Goal: Transaction & Acquisition: Download file/media

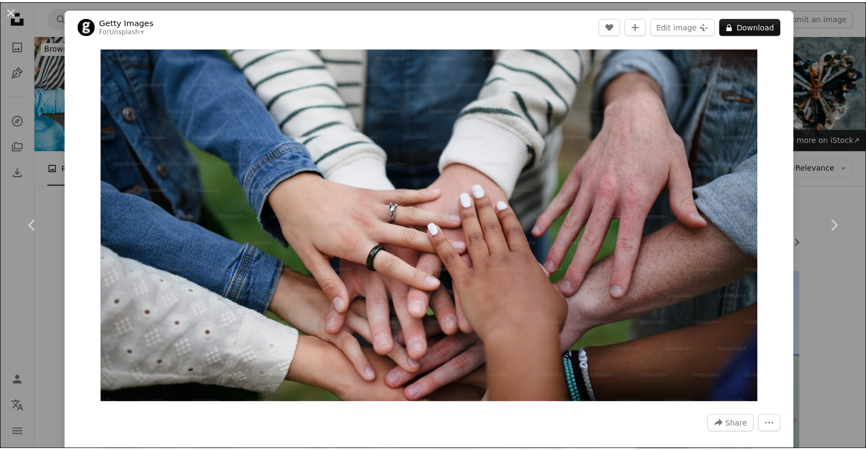
scroll to position [1359, 0]
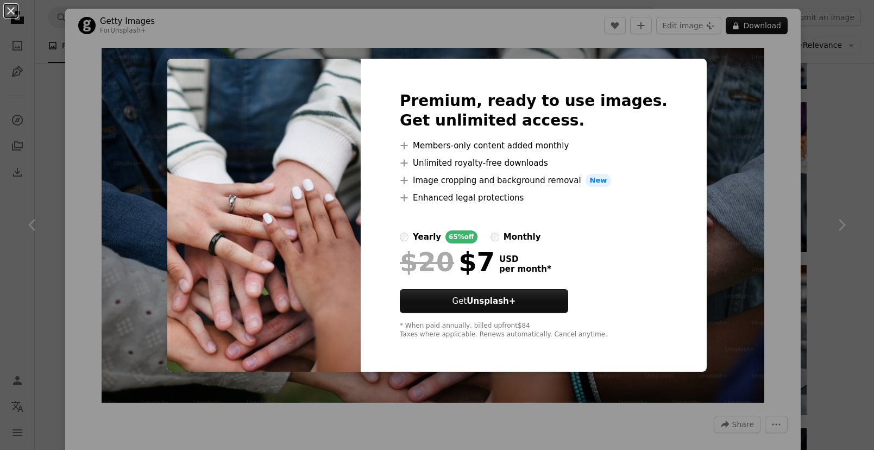
click at [723, 122] on div "An X shape Premium, ready to use images. Get unlimited access. A plus sign Memb…" at bounding box center [437, 225] width 874 height 450
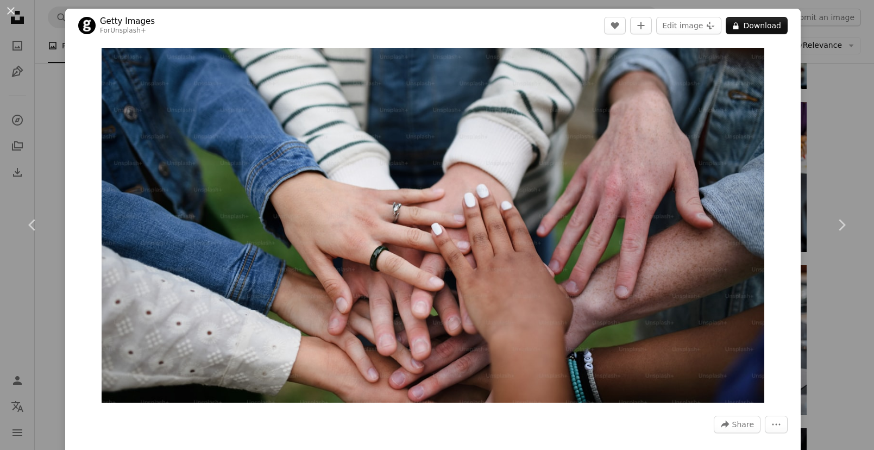
click at [842, 109] on div "An X shape Chevron left Chevron right Getty Images For Unsplash+ A heart A plus…" at bounding box center [437, 225] width 874 height 450
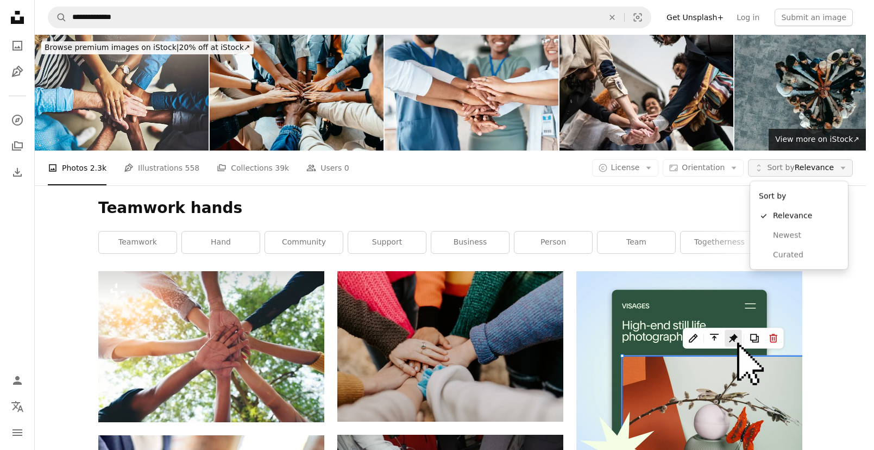
click at [802, 167] on span "Sort by Relevance" at bounding box center [800, 167] width 67 height 11
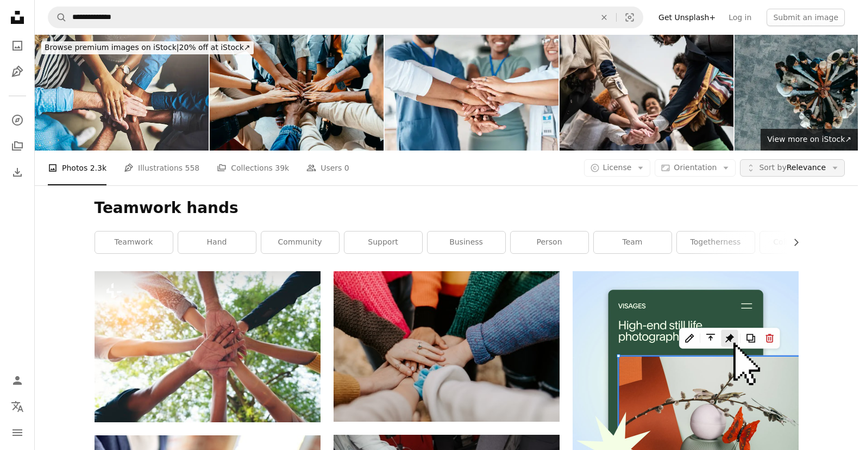
click at [803, 167] on span "Sort by Relevance" at bounding box center [792, 167] width 67 height 11
click at [645, 169] on icon "Arrow down" at bounding box center [640, 168] width 10 height 10
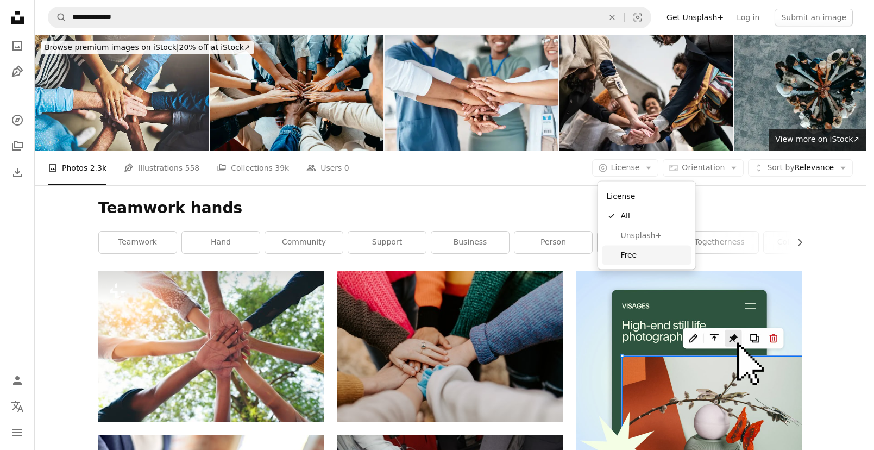
click at [650, 249] on span "Free" at bounding box center [654, 254] width 66 height 11
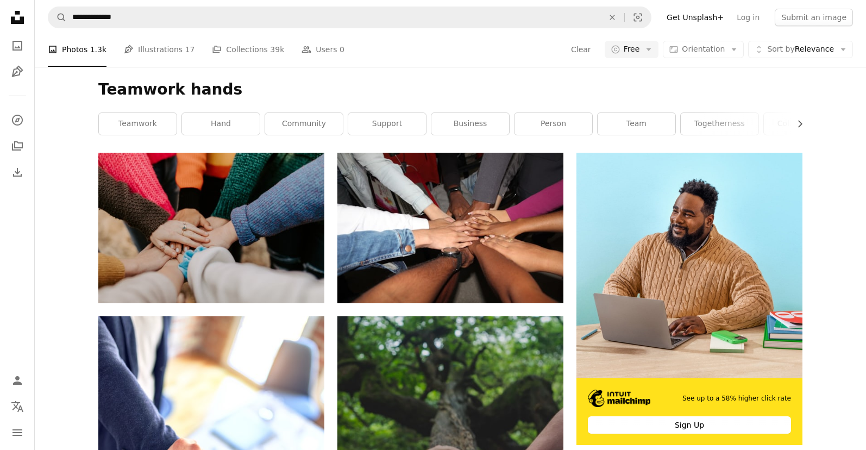
scroll to position [127, 0]
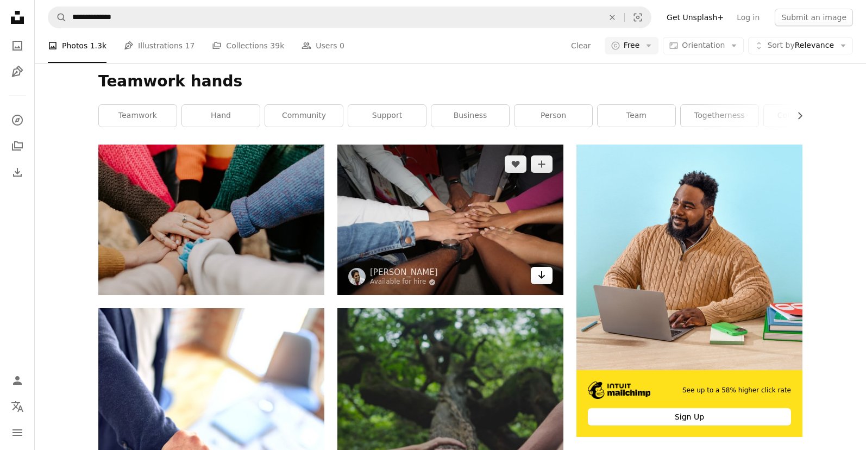
click at [542, 278] on icon "Download" at bounding box center [541, 275] width 7 height 8
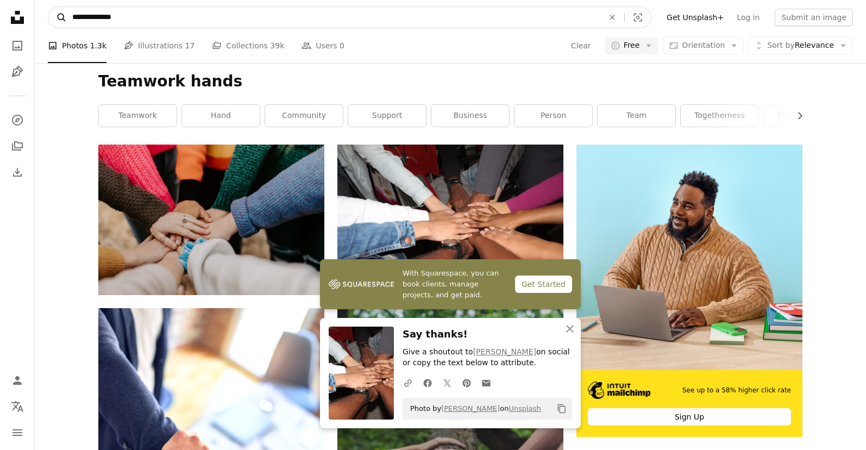
drag, startPoint x: 170, startPoint y: 18, endPoint x: 54, endPoint y: 15, distance: 116.3
click at [58, 15] on form "**********" at bounding box center [349, 18] width 603 height 22
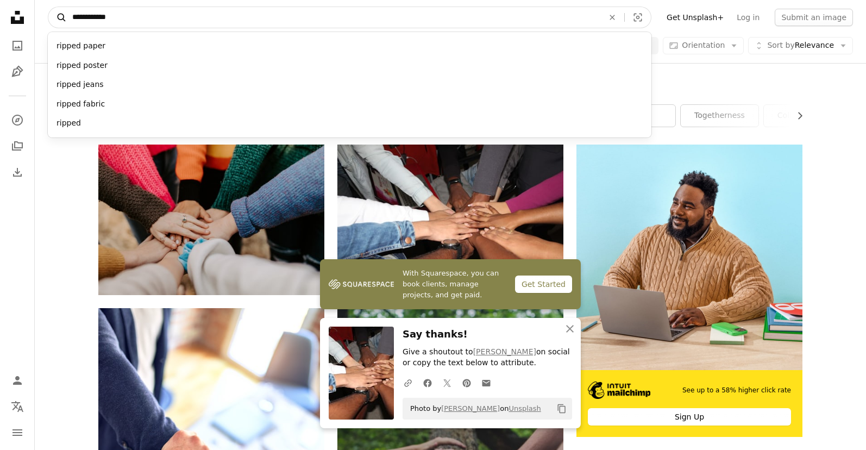
type input "**********"
click at [48, 7] on button "A magnifying glass" at bounding box center [57, 17] width 18 height 21
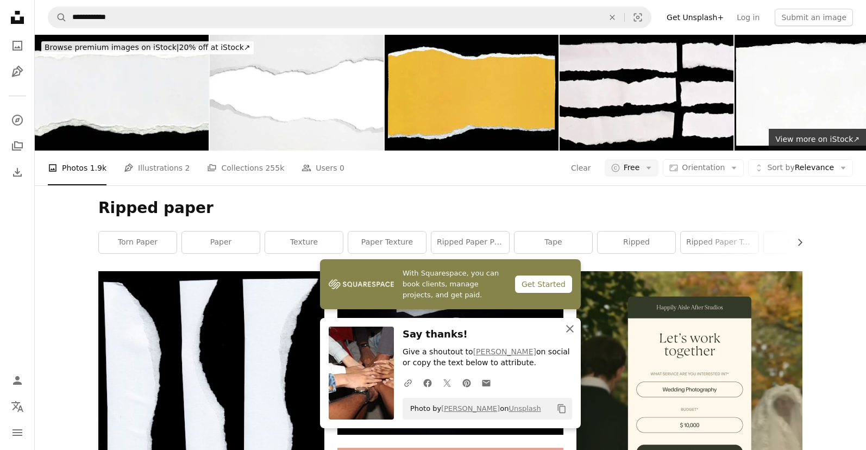
click at [567, 327] on icon "An X shape" at bounding box center [569, 328] width 13 height 13
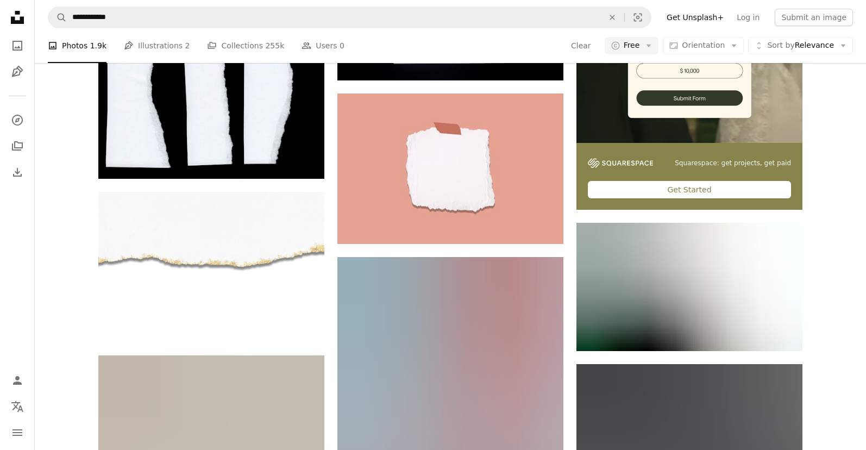
scroll to position [378, 0]
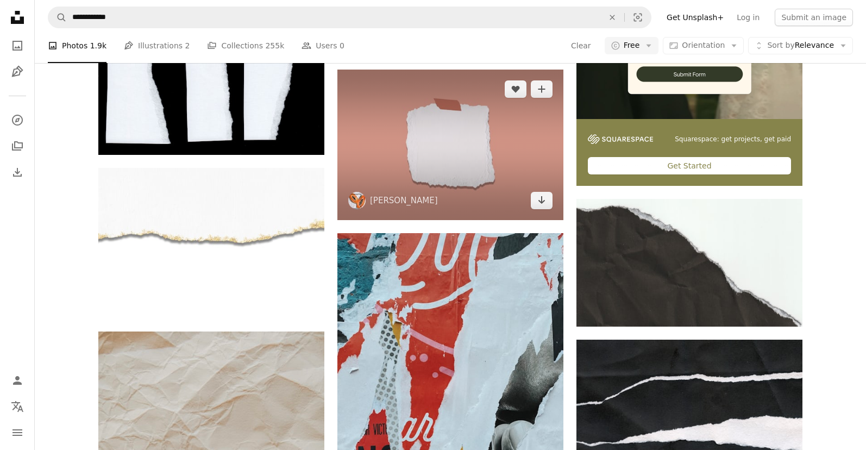
click at [479, 141] on img at bounding box center [450, 145] width 226 height 150
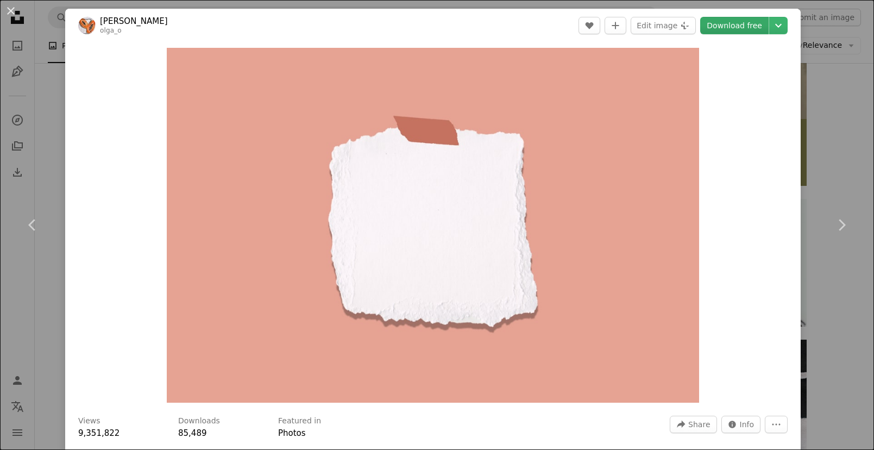
click at [730, 22] on link "Download free" at bounding box center [734, 25] width 68 height 17
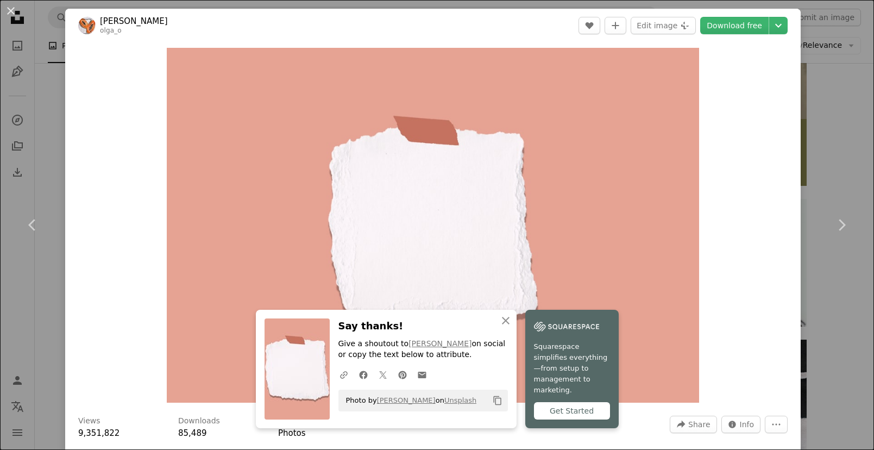
click at [836, 130] on div "An X shape Chevron left Chevron right [PERSON_NAME] olga_o A heart A plus sign …" at bounding box center [437, 225] width 874 height 450
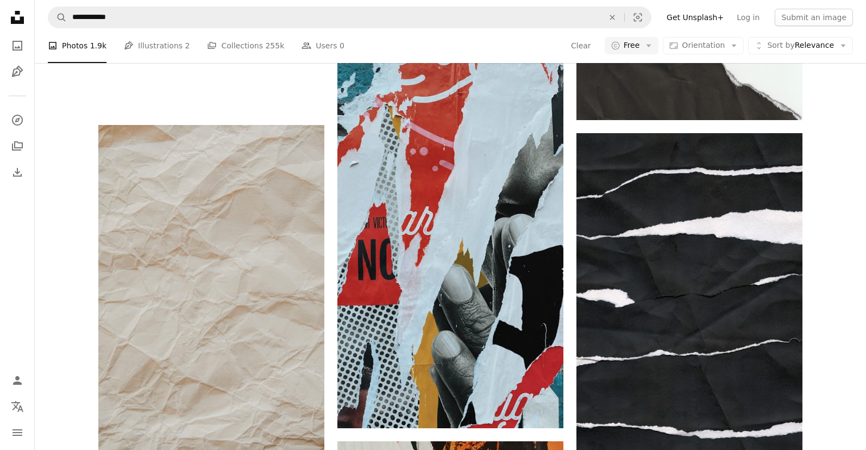
scroll to position [598, 0]
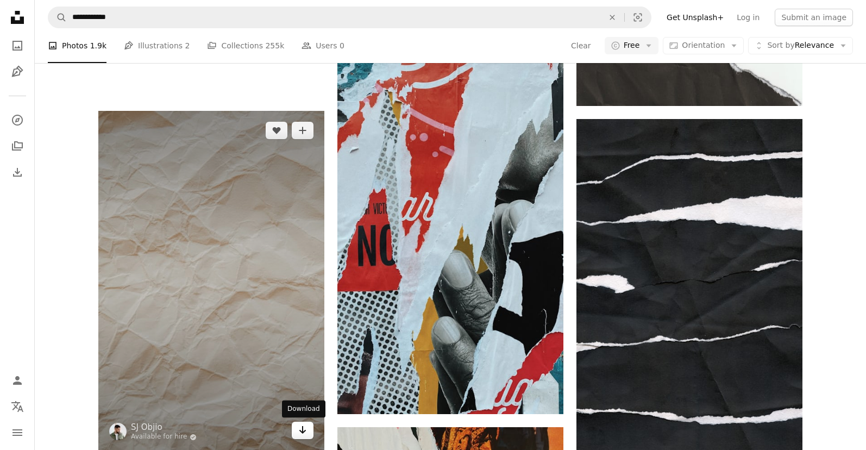
click at [300, 434] on icon "Arrow pointing down" at bounding box center [302, 429] width 9 height 13
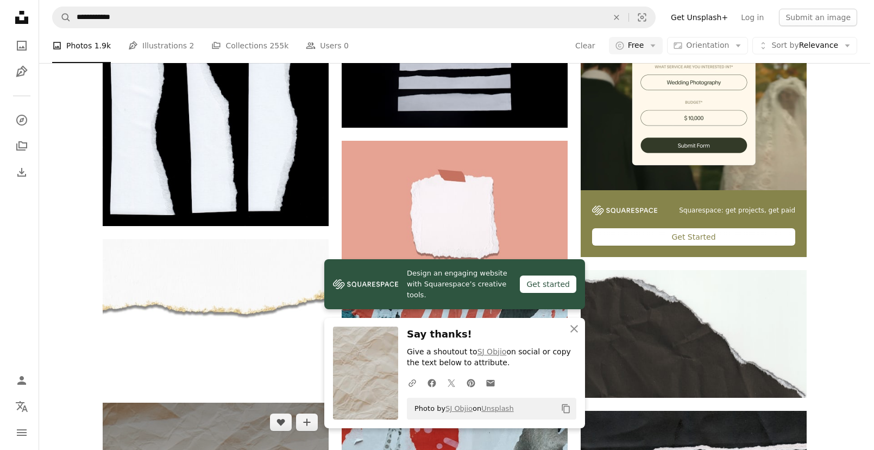
scroll to position [314, 0]
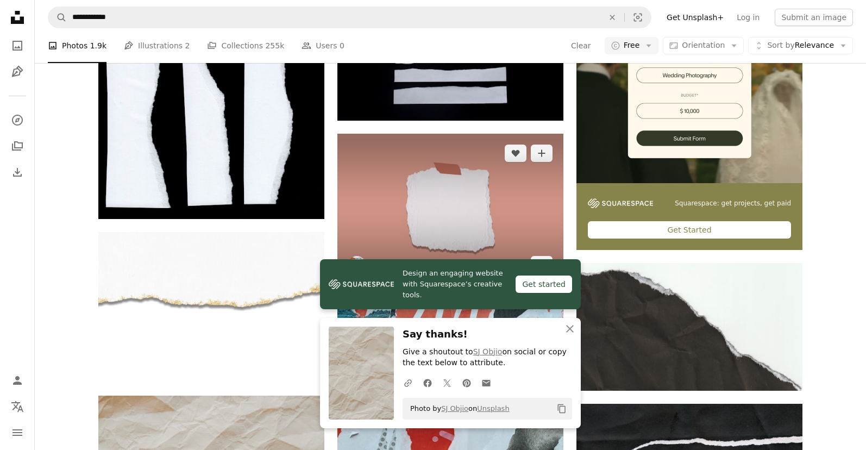
click at [418, 206] on img at bounding box center [450, 209] width 226 height 150
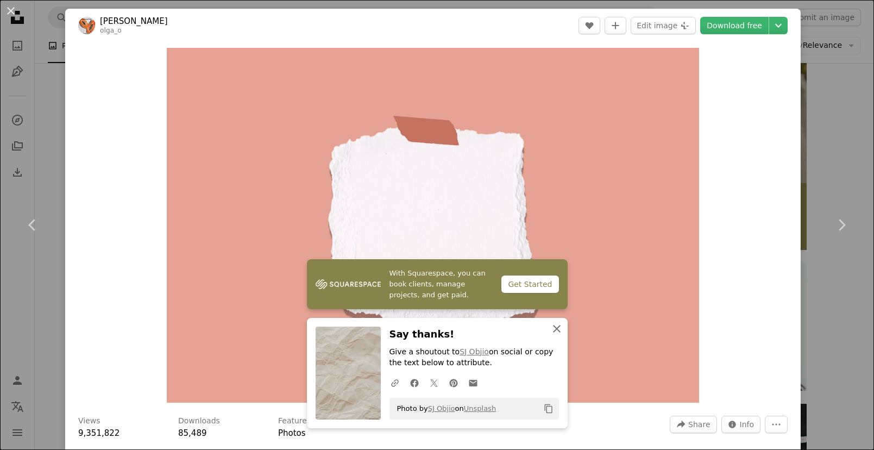
click at [551, 330] on icon "An X shape" at bounding box center [556, 328] width 13 height 13
